Goal: Information Seeking & Learning: Learn about a topic

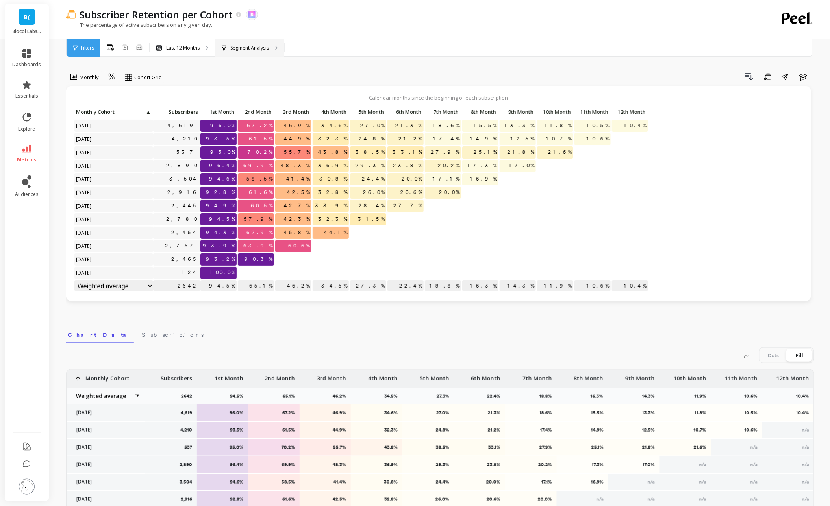
click at [263, 43] on div "Segment Analysis" at bounding box center [249, 47] width 69 height 17
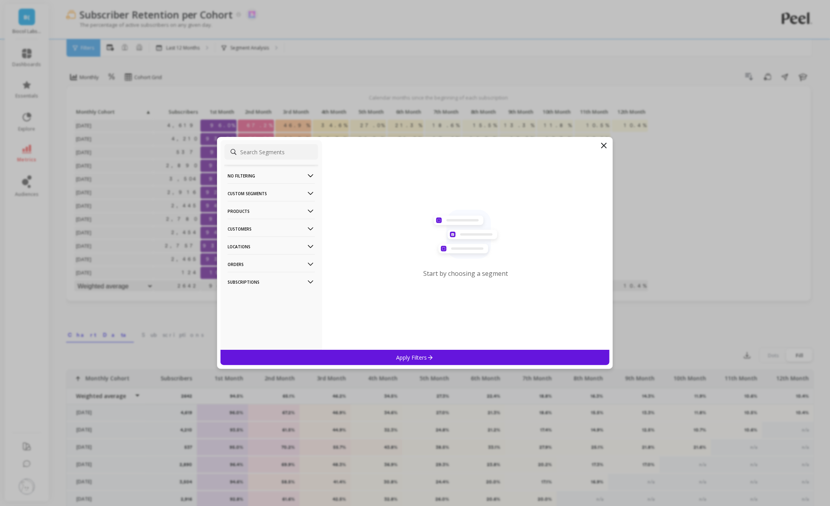
click at [289, 193] on p "Custom Segments" at bounding box center [271, 194] width 87 height 20
click at [284, 176] on p "No filtering" at bounding box center [271, 176] width 87 height 20
click at [301, 211] on p "Products" at bounding box center [271, 211] width 87 height 20
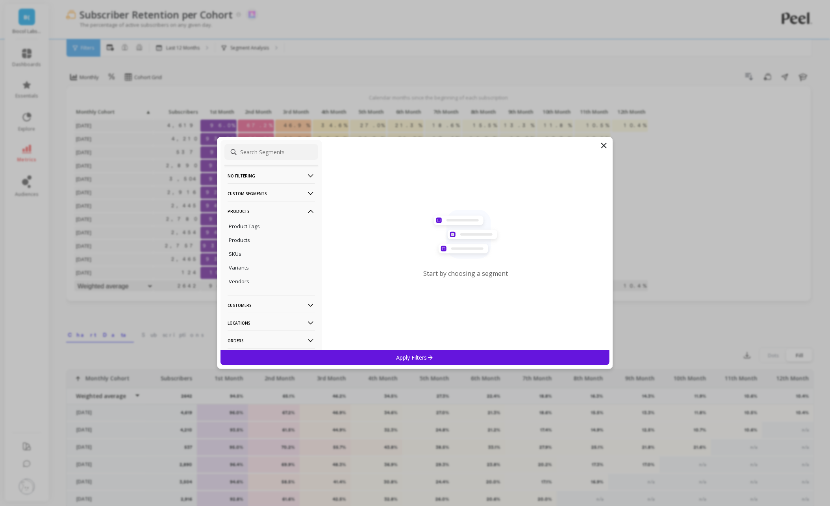
click at [301, 211] on p "Products" at bounding box center [271, 211] width 87 height 20
click at [302, 229] on p "Customers" at bounding box center [271, 229] width 87 height 20
click at [302, 227] on p "Customers" at bounding box center [271, 229] width 87 height 20
click at [319, 281] on div "No filtering Overall Custom Segments Recharge subscriptions: cancellation_reaso…" at bounding box center [272, 245] width 102 height 210
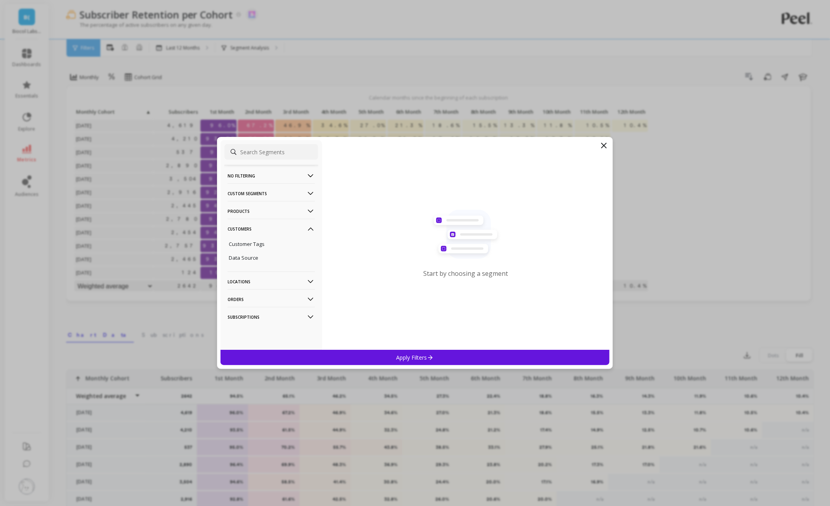
click at [311, 279] on icon at bounding box center [310, 282] width 9 height 9
click at [288, 213] on p "Products" at bounding box center [271, 211] width 87 height 20
click at [273, 240] on div "Products" at bounding box center [271, 240] width 94 height 13
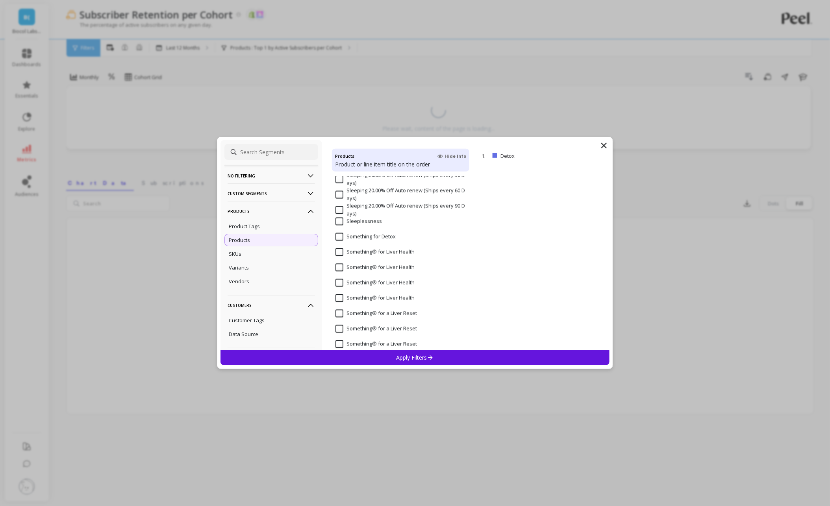
scroll to position [3791, 0]
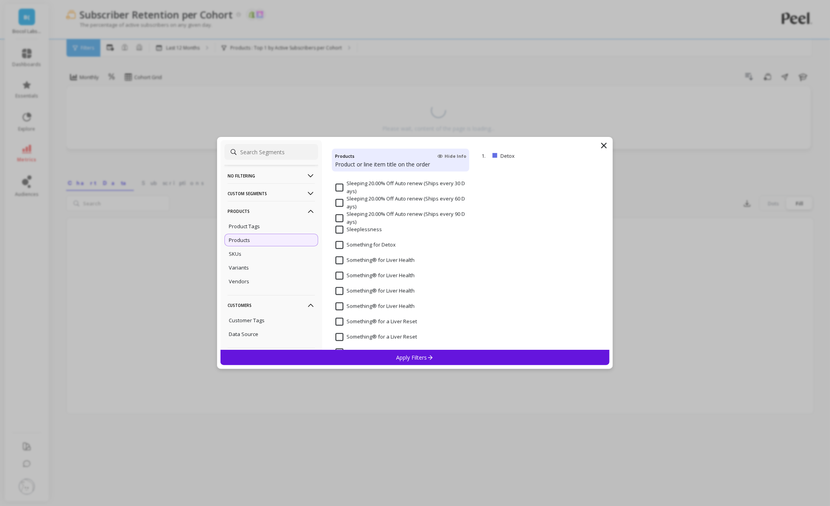
click at [358, 262] on input "Something® for Liver Health" at bounding box center [375, 261] width 79 height 8
click at [407, 358] on p "Apply Filters" at bounding box center [415, 357] width 37 height 7
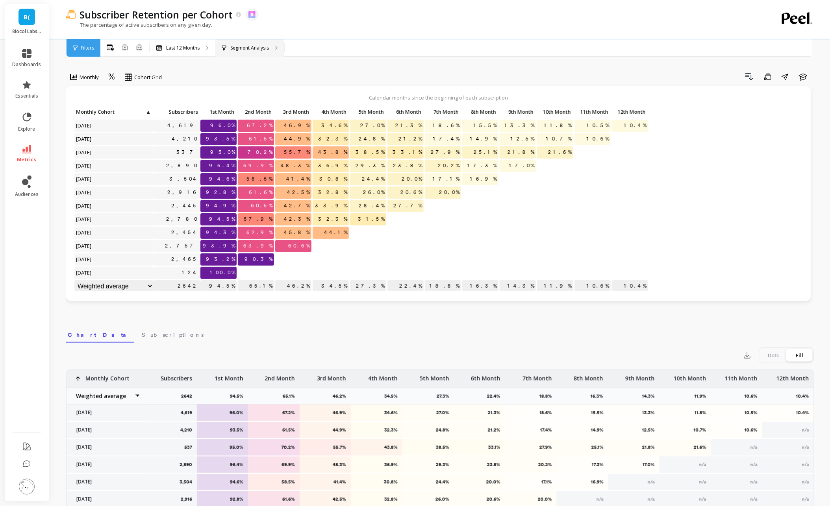
click at [258, 50] on p "Segment Analysis" at bounding box center [249, 48] width 39 height 6
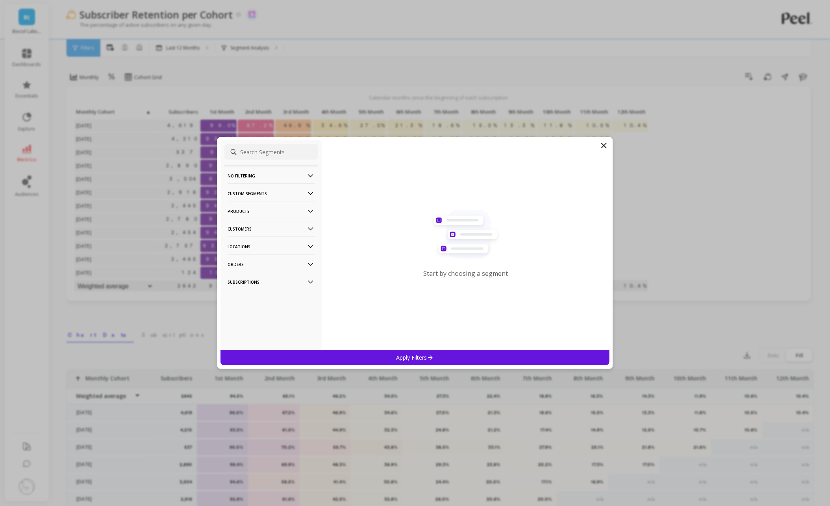
click at [261, 191] on p "Custom Segments" at bounding box center [271, 194] width 87 height 20
click at [263, 214] on p "Products" at bounding box center [271, 211] width 87 height 20
click at [274, 270] on p "Customers" at bounding box center [271, 270] width 87 height 20
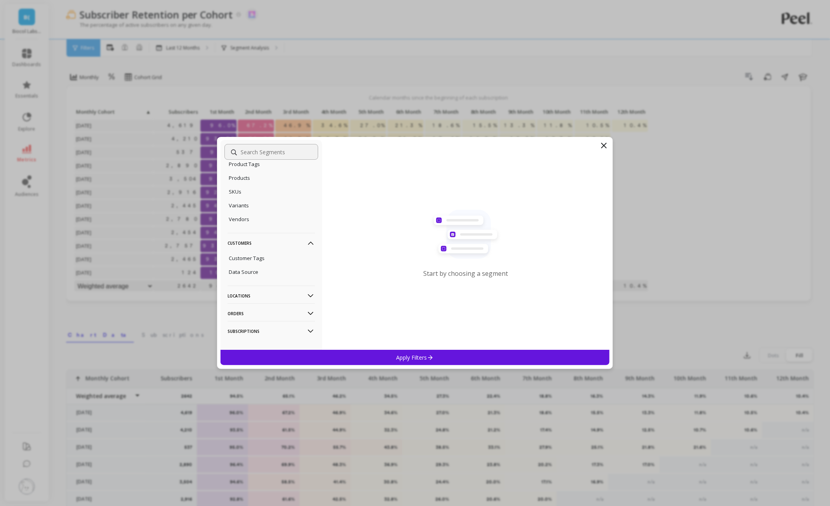
scroll to position [68, 0]
click at [258, 256] on p "Customer Tags" at bounding box center [247, 252] width 36 height 7
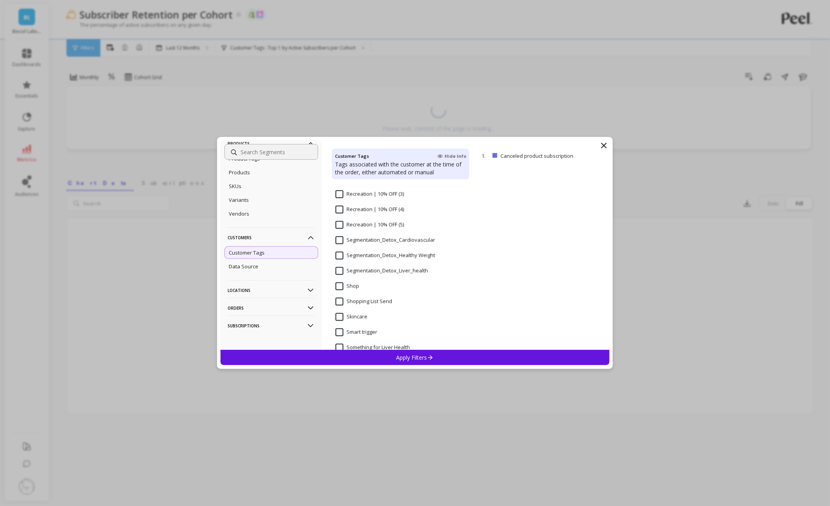
scroll to position [653, 0]
click at [371, 243] on input "Segmentation_Detox_Cardiovascular" at bounding box center [386, 243] width 100 height 8
click at [407, 352] on div "Apply Filters" at bounding box center [415, 357] width 389 height 15
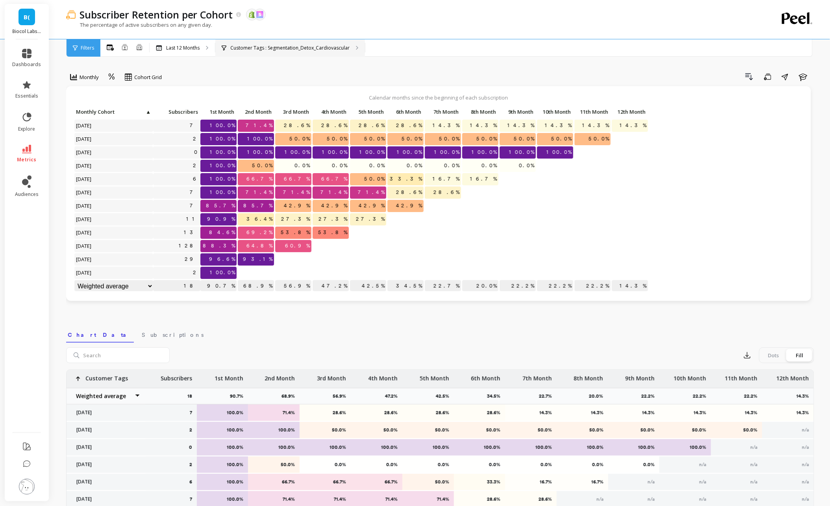
click at [272, 53] on div "Customer Tags : Segmentation_Detox_Cardiovascular" at bounding box center [290, 47] width 150 height 17
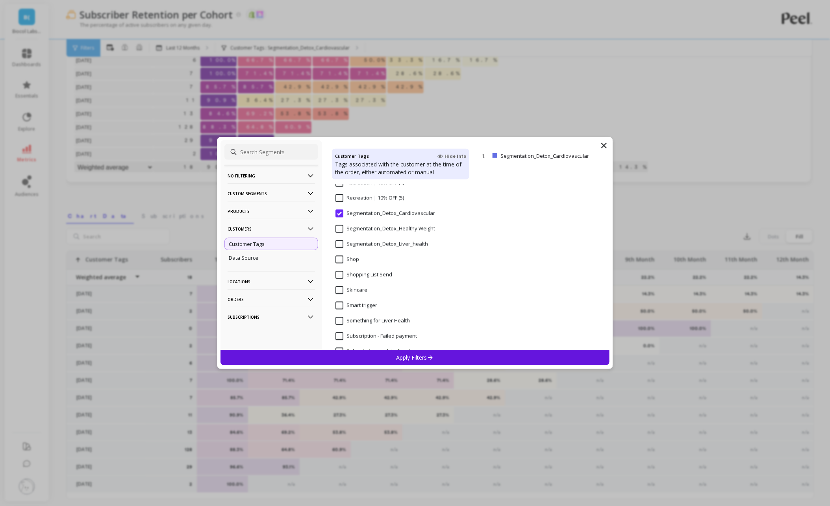
scroll to position [656, 0]
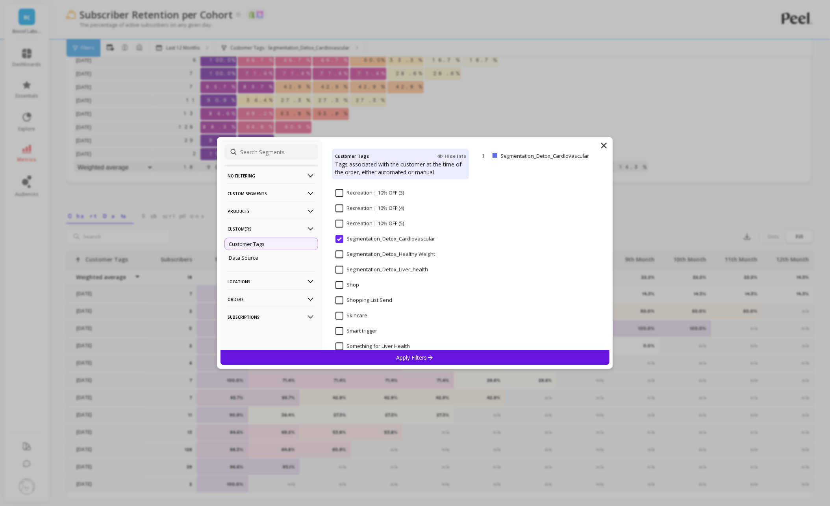
click at [389, 254] on Weight "Segmentation_Detox_Healthy Weight" at bounding box center [386, 255] width 100 height 8
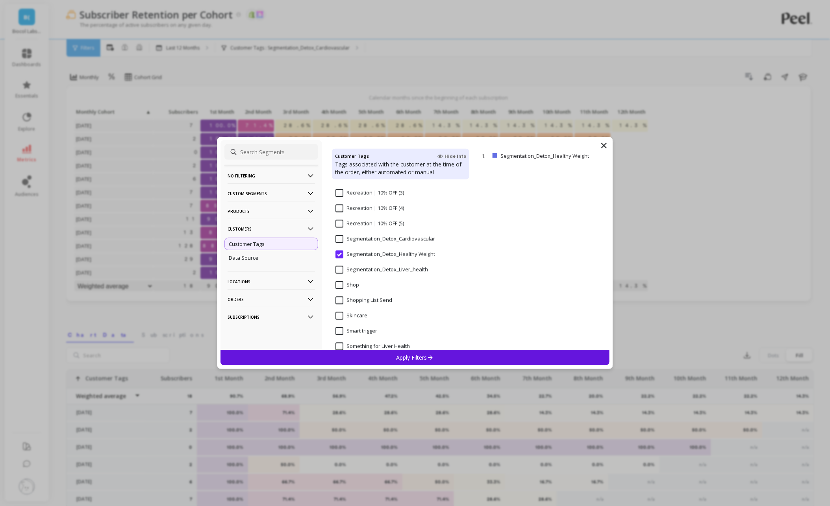
click at [433, 361] on icon at bounding box center [430, 357] width 7 height 7
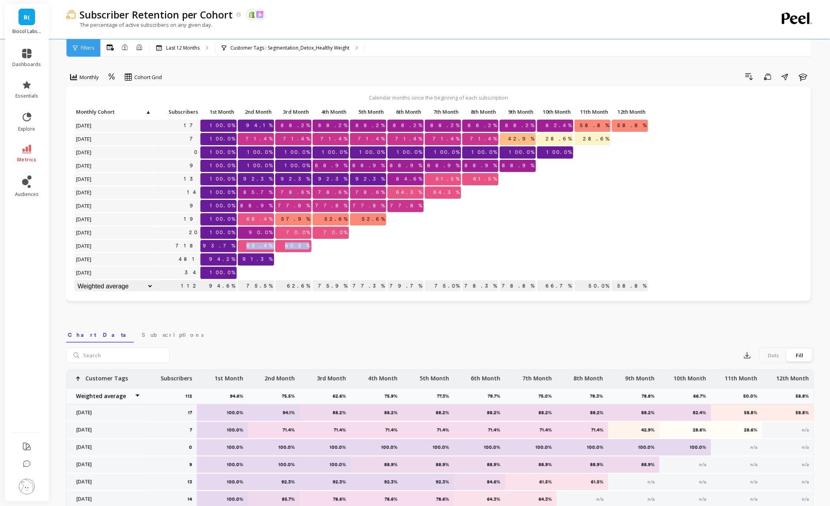
drag, startPoint x: 258, startPoint y: 244, endPoint x: 328, endPoint y: 248, distance: 69.4
click at [328, 248] on div "Click to create an audience 17 100.0% 94.1% 88.2% 88.2% 88.2% 88.2% 88.2% 88.2%…" at bounding box center [361, 199] width 575 height 187
click at [328, 248] on div at bounding box center [331, 246] width 36 height 12
click at [300, 48] on p "Customer Tags : Segmentation_Detox_Healthy Weight" at bounding box center [289, 48] width 119 height 6
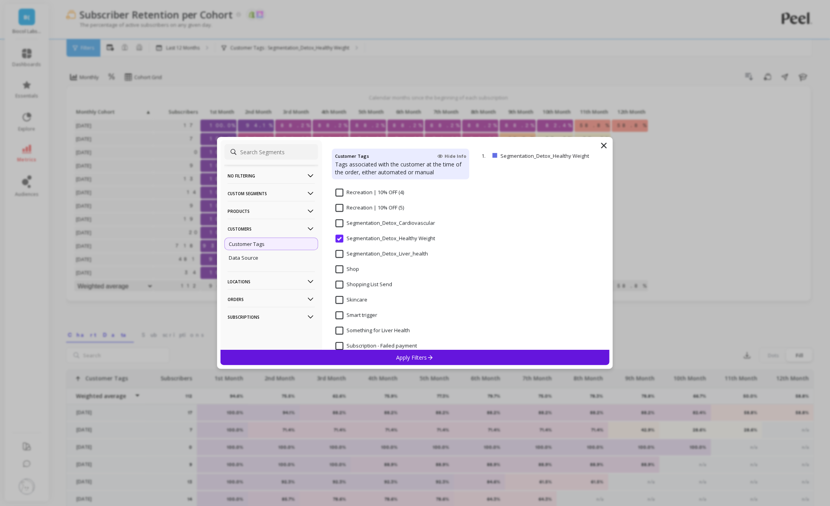
scroll to position [664, 0]
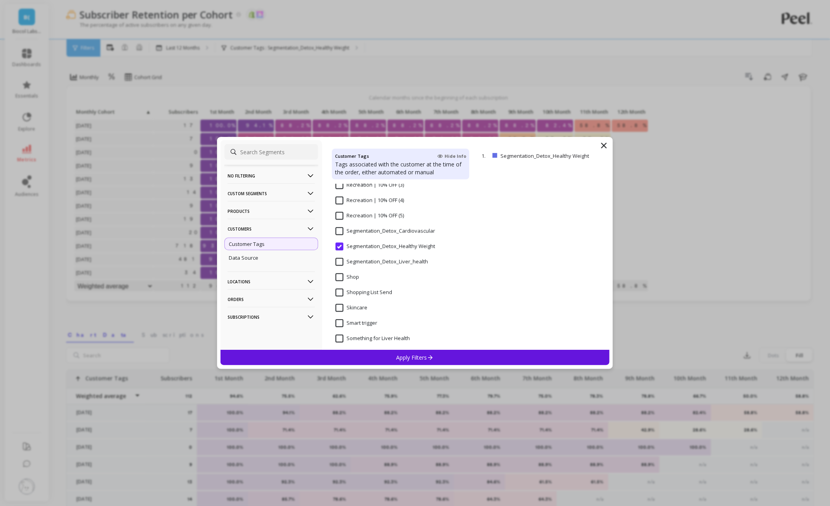
click at [380, 256] on div "Segmentation_Detox_Liver_health" at bounding box center [400, 267] width 137 height 24
click at [373, 263] on input "Segmentation_Detox_Liver_health" at bounding box center [382, 262] width 93 height 8
click at [372, 358] on div "Apply Filters" at bounding box center [415, 357] width 389 height 15
